Goal: Task Accomplishment & Management: Use online tool/utility

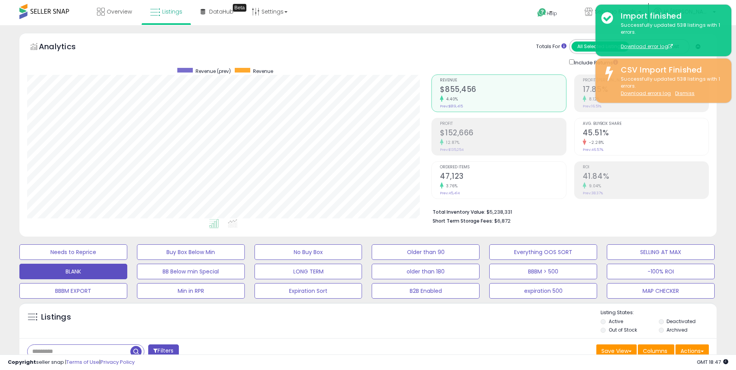
select select "**"
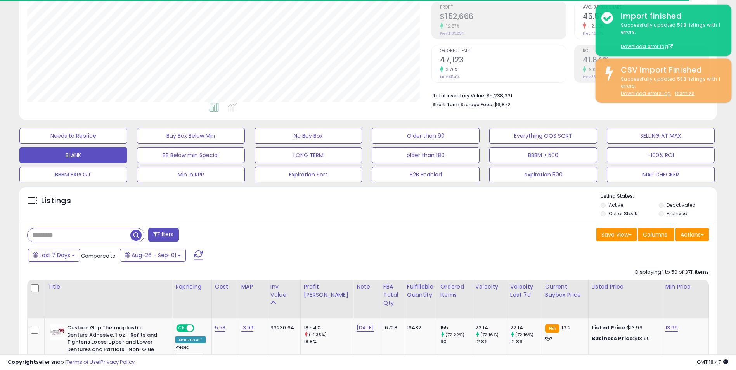
click at [407, 252] on div "Last 7 Days Compared to: Aug-26 - Sep-01" at bounding box center [282, 256] width 512 height 17
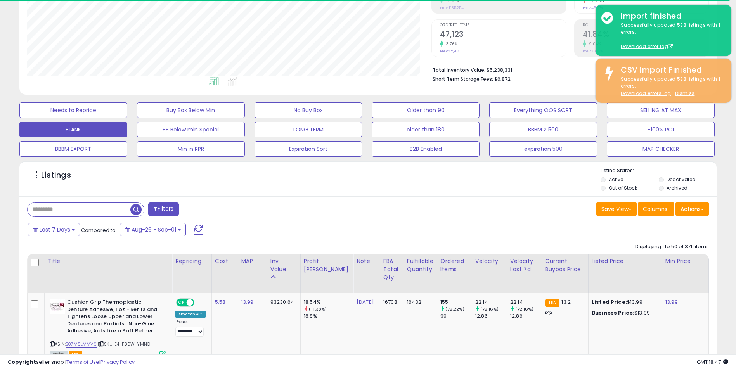
scroll to position [155, 0]
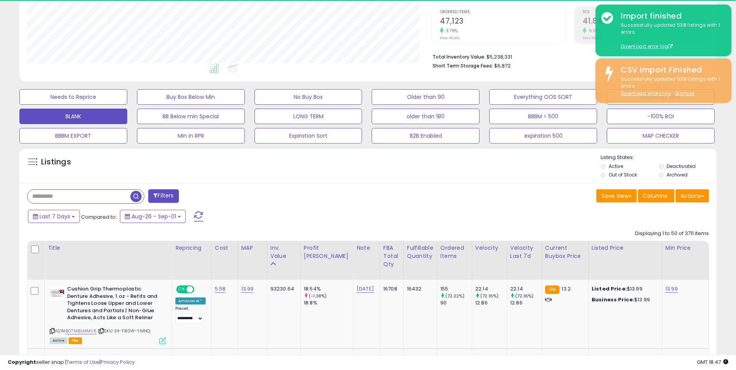
click at [546, 64] on li "Short Term Storage Fees: $6,872" at bounding box center [568, 65] width 271 height 9
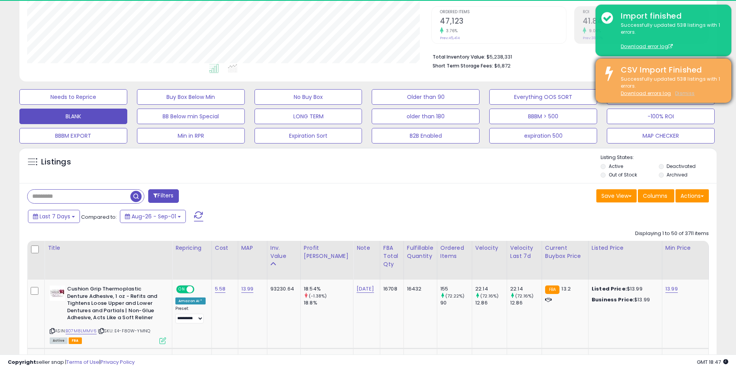
click at [690, 92] on u "Dismiss" at bounding box center [685, 93] width 19 height 7
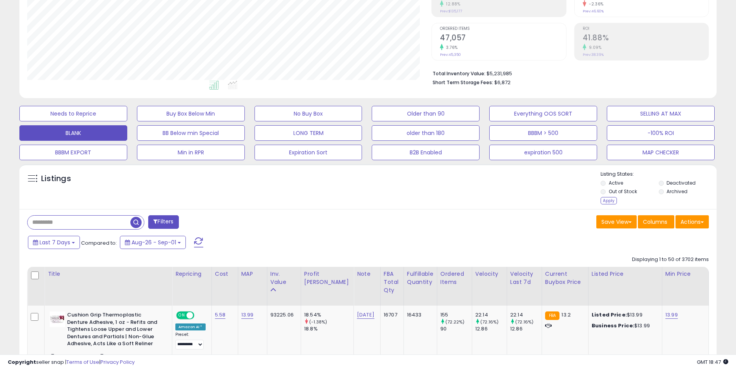
scroll to position [159, 405]
click at [608, 199] on div "Apply" at bounding box center [609, 200] width 16 height 7
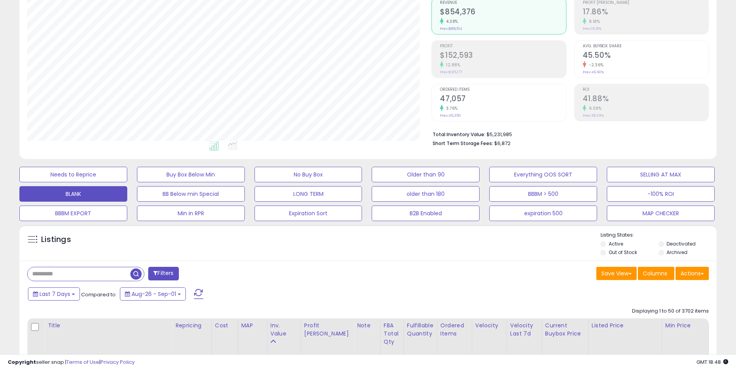
scroll to position [0, 0]
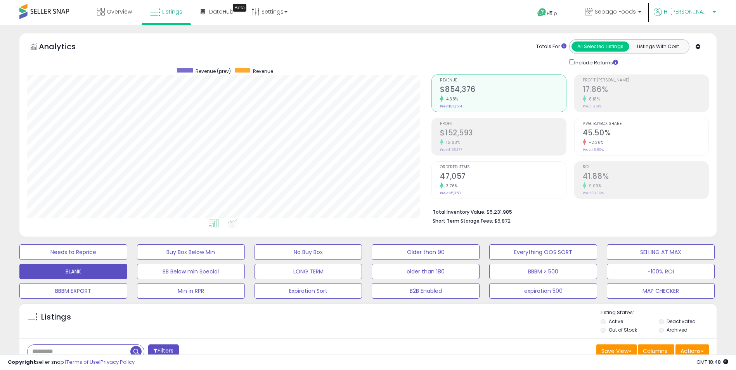
click at [713, 12] on p "Hi [PERSON_NAME]" at bounding box center [685, 13] width 62 height 10
click at [636, 13] on span "Sebago Foods" at bounding box center [615, 12] width 41 height 8
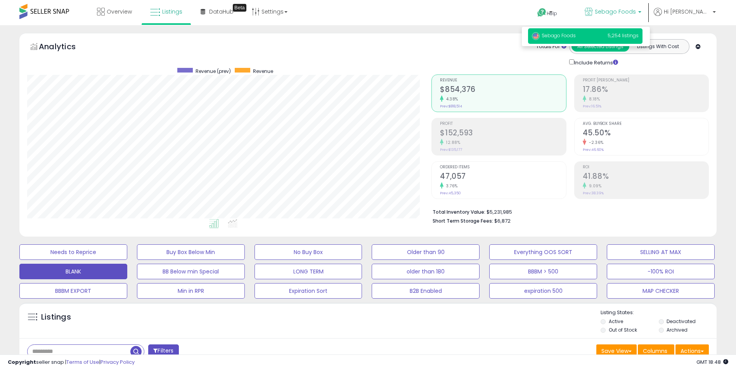
click at [485, 320] on div "Listings" at bounding box center [368, 322] width 698 height 26
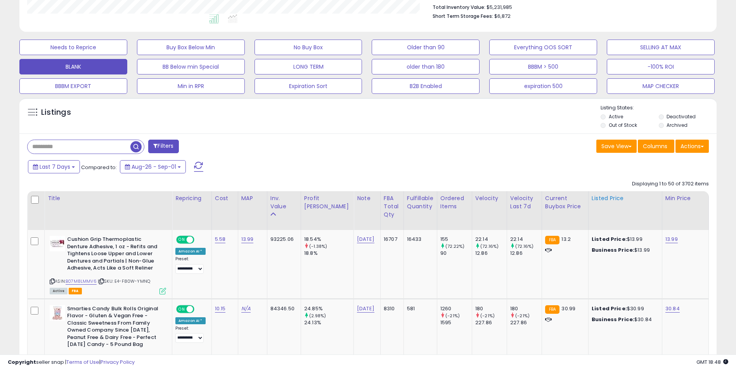
scroll to position [194, 0]
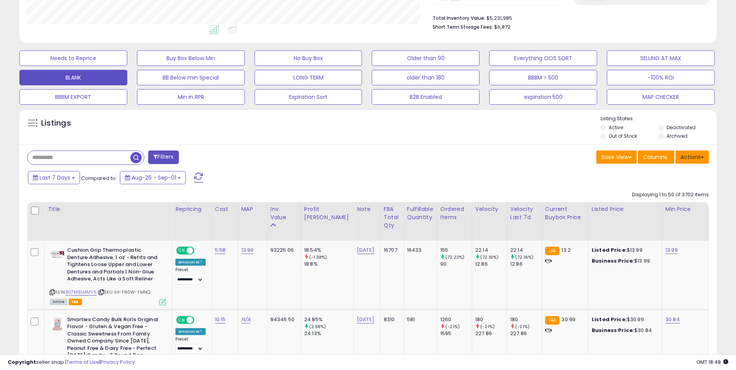
click at [694, 155] on button "Actions" at bounding box center [692, 157] width 33 height 13
click at [659, 194] on link "Export Visible Columns" at bounding box center [660, 193] width 85 height 12
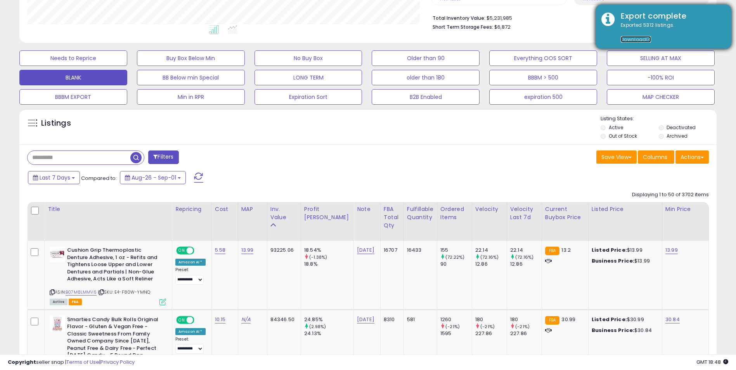
click at [637, 38] on link "Download" at bounding box center [636, 39] width 30 height 7
